Goal: Task Accomplishment & Management: Complete application form

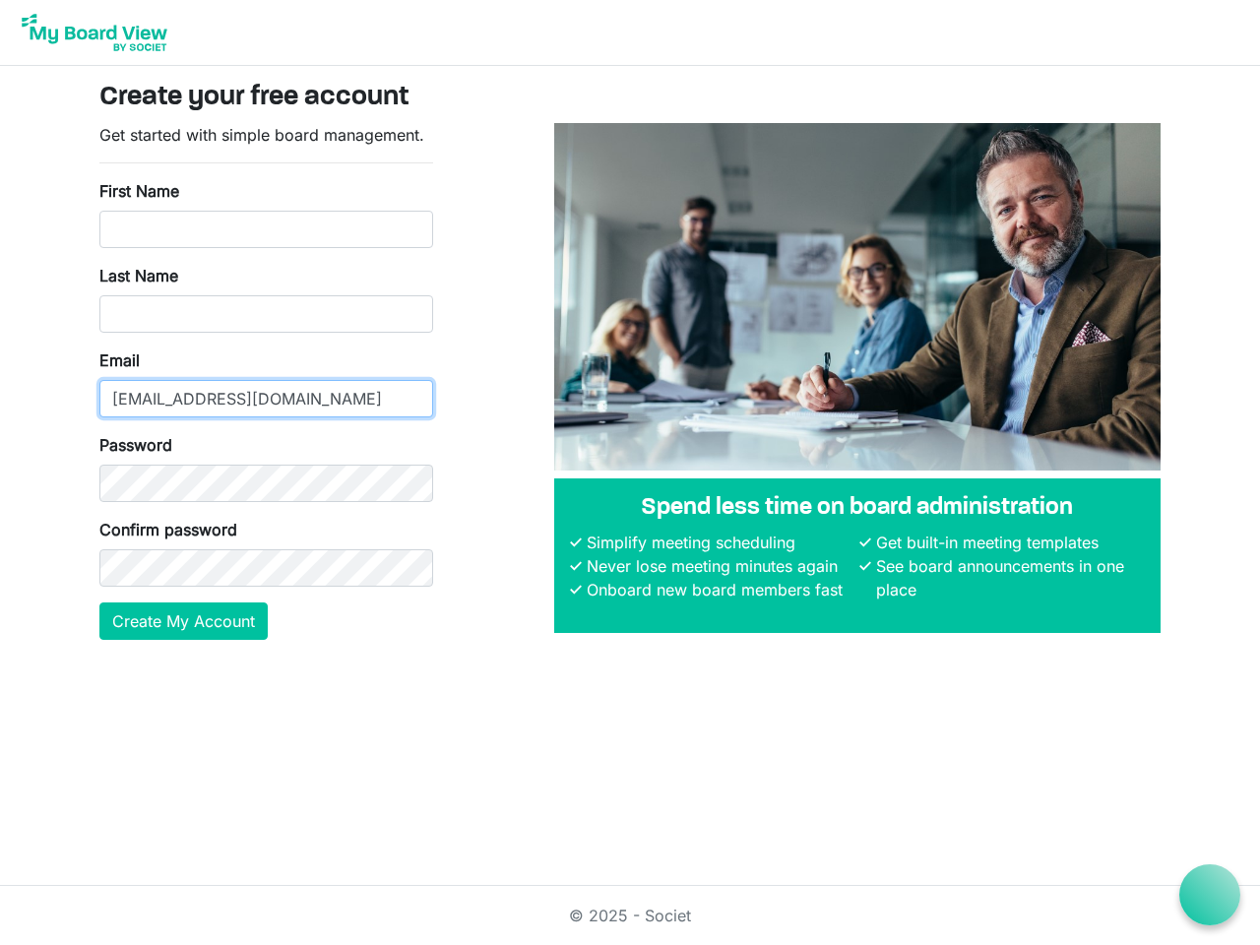
click at [266, 381] on input "[EMAIL_ADDRESS][DOMAIN_NAME]" at bounding box center [266, 398] width 334 height 37
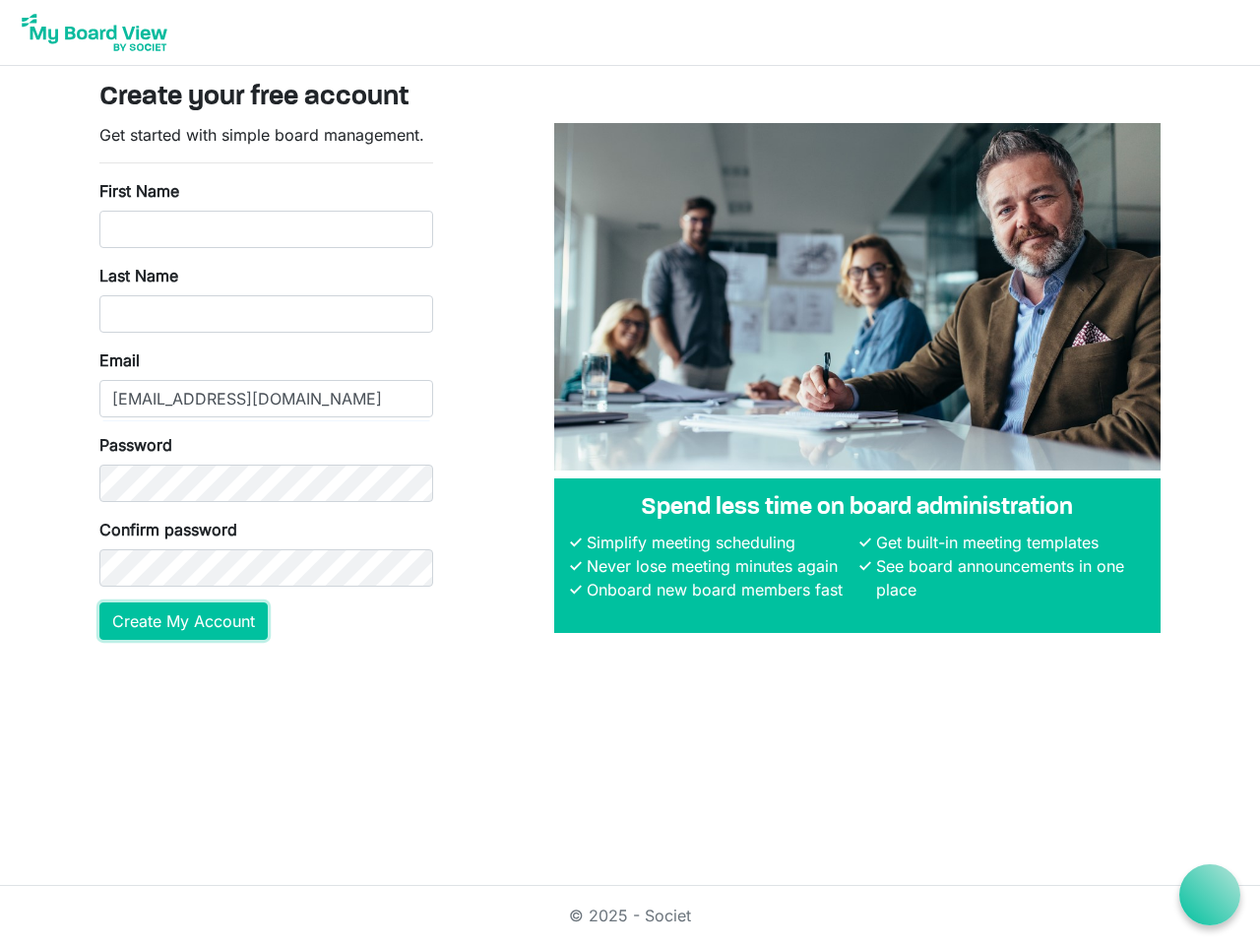
click at [184, 621] on button "Create My Account" at bounding box center [183, 620] width 168 height 37
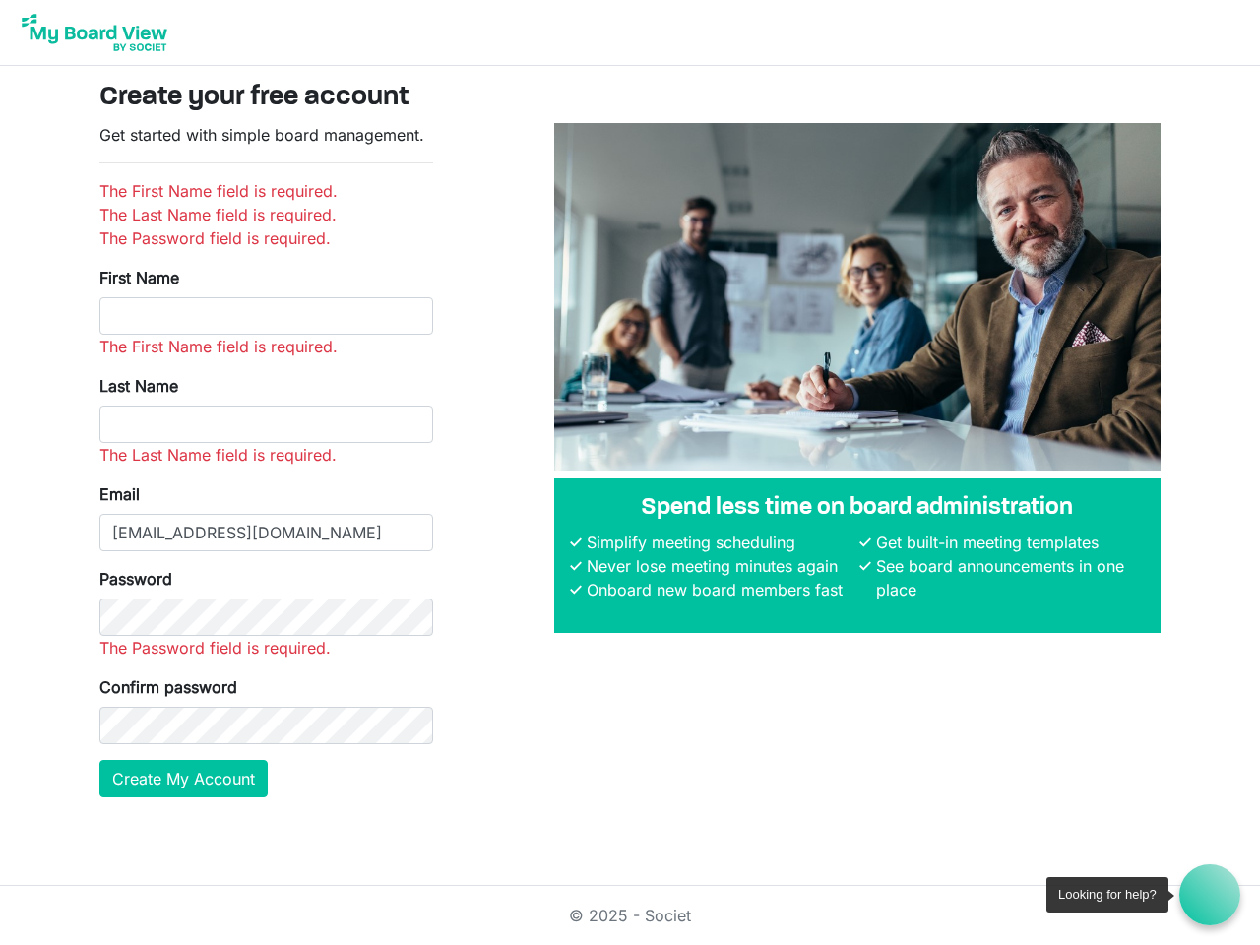
click at [1209, 894] on icon at bounding box center [1210, 895] width 25 height 25
